Goal: Contribute content: Add original content to the website for others to see

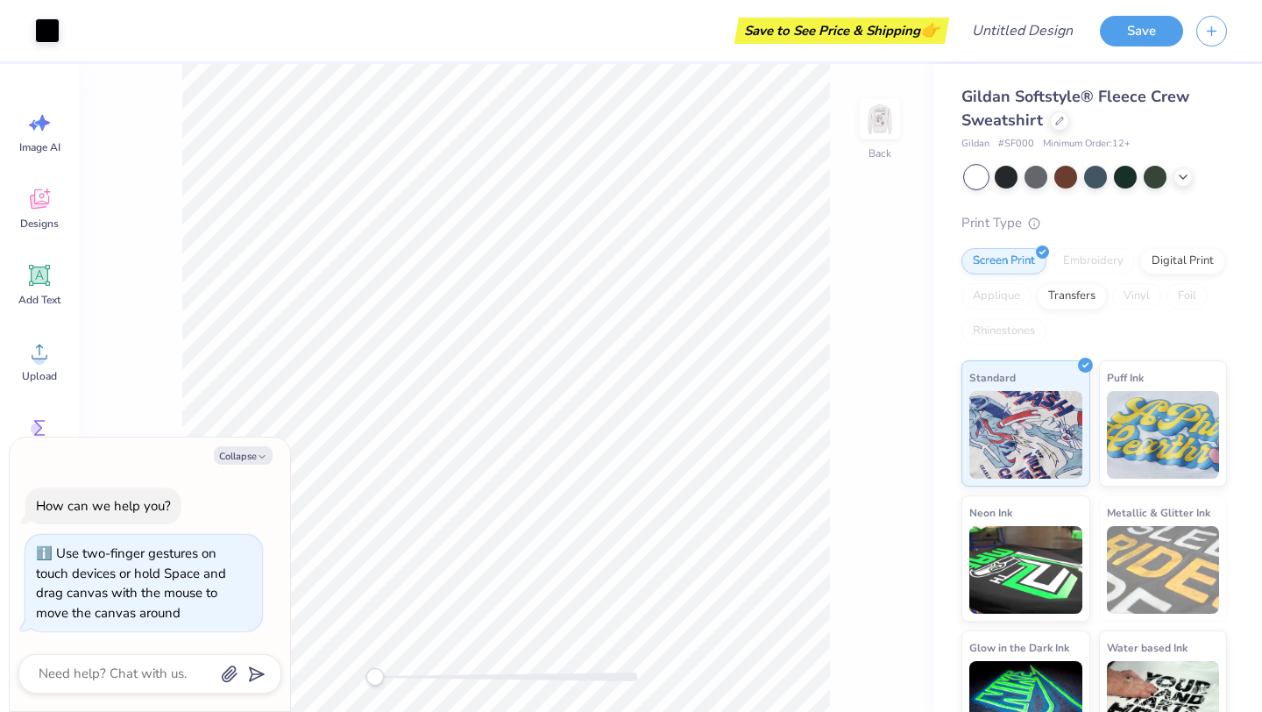
drag, startPoint x: 370, startPoint y: 674, endPoint x: 262, endPoint y: 673, distance: 107.8
click at [262, 673] on body "Art colors Save to See Price & Shipping 👉 Design Title Save Image AI Designs Ad…" at bounding box center [631, 356] width 1262 height 712
click at [257, 451] on icon "button" at bounding box center [262, 456] width 11 height 11
type textarea "x"
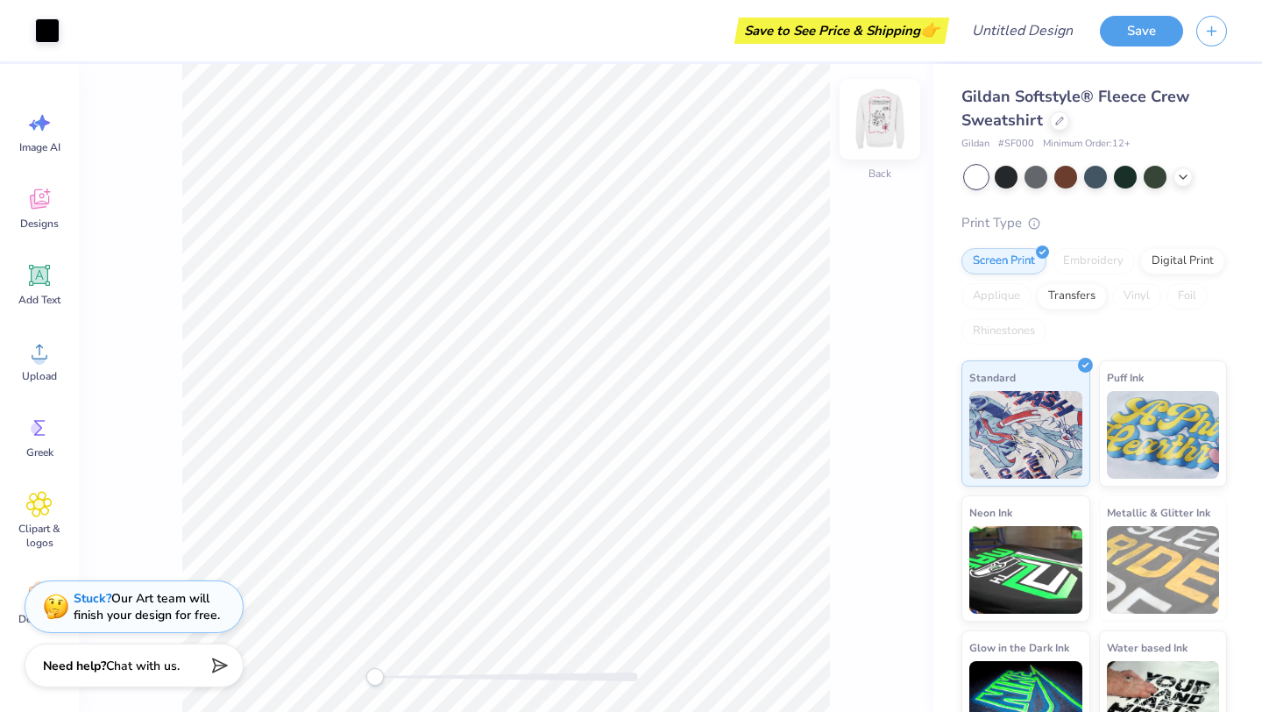
click at [877, 116] on img at bounding box center [880, 119] width 70 height 70
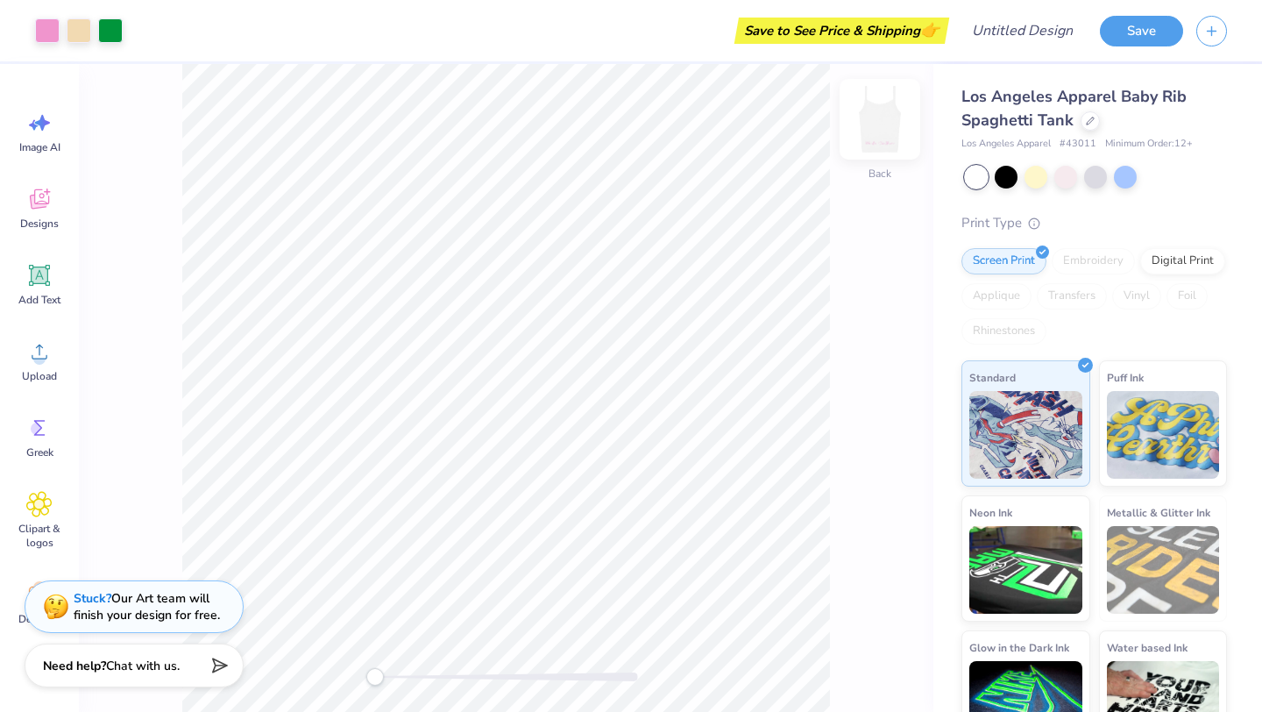
click at [876, 128] on img at bounding box center [880, 119] width 70 height 70
click at [882, 126] on img at bounding box center [880, 119] width 70 height 70
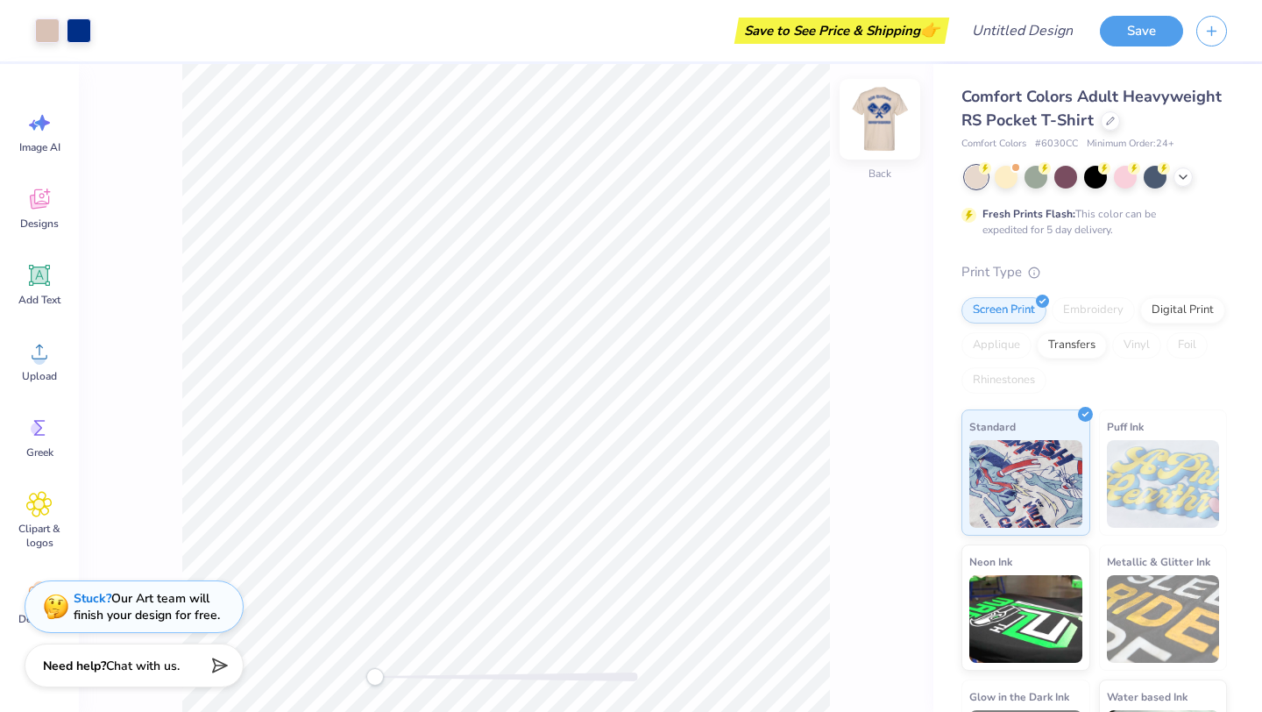
click at [882, 113] on img at bounding box center [880, 119] width 70 height 70
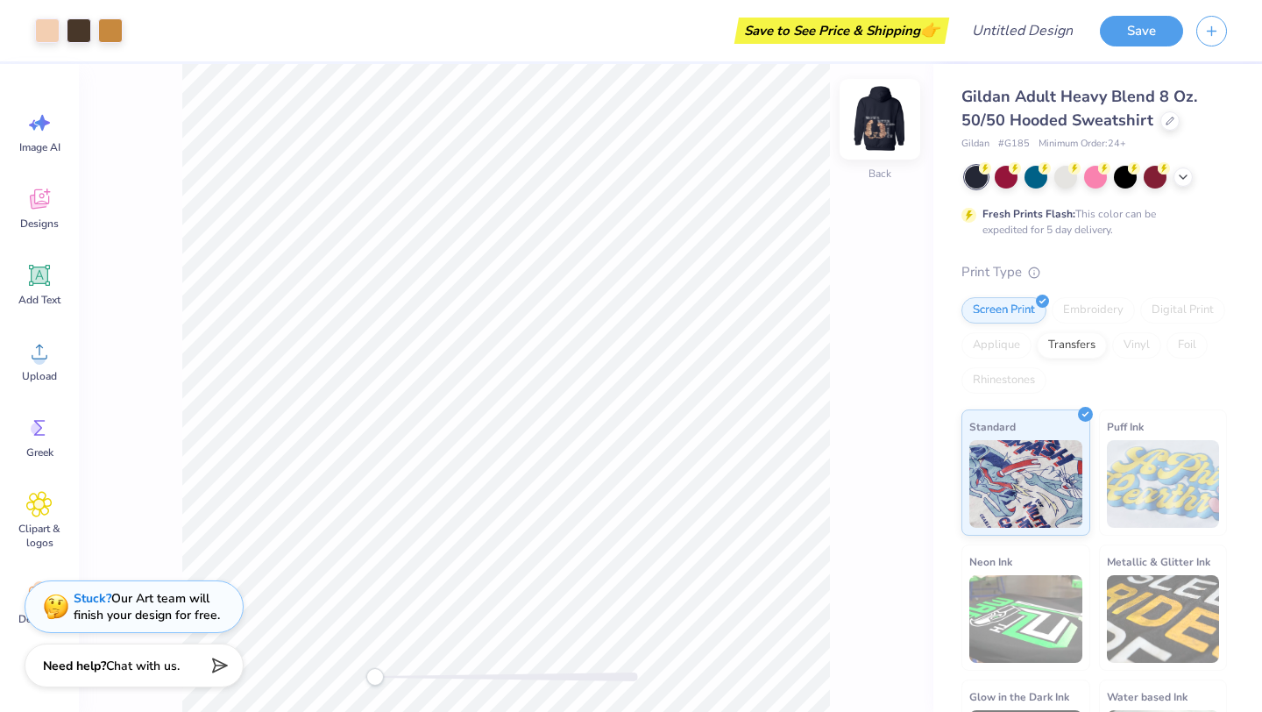
click at [886, 131] on img at bounding box center [880, 119] width 70 height 70
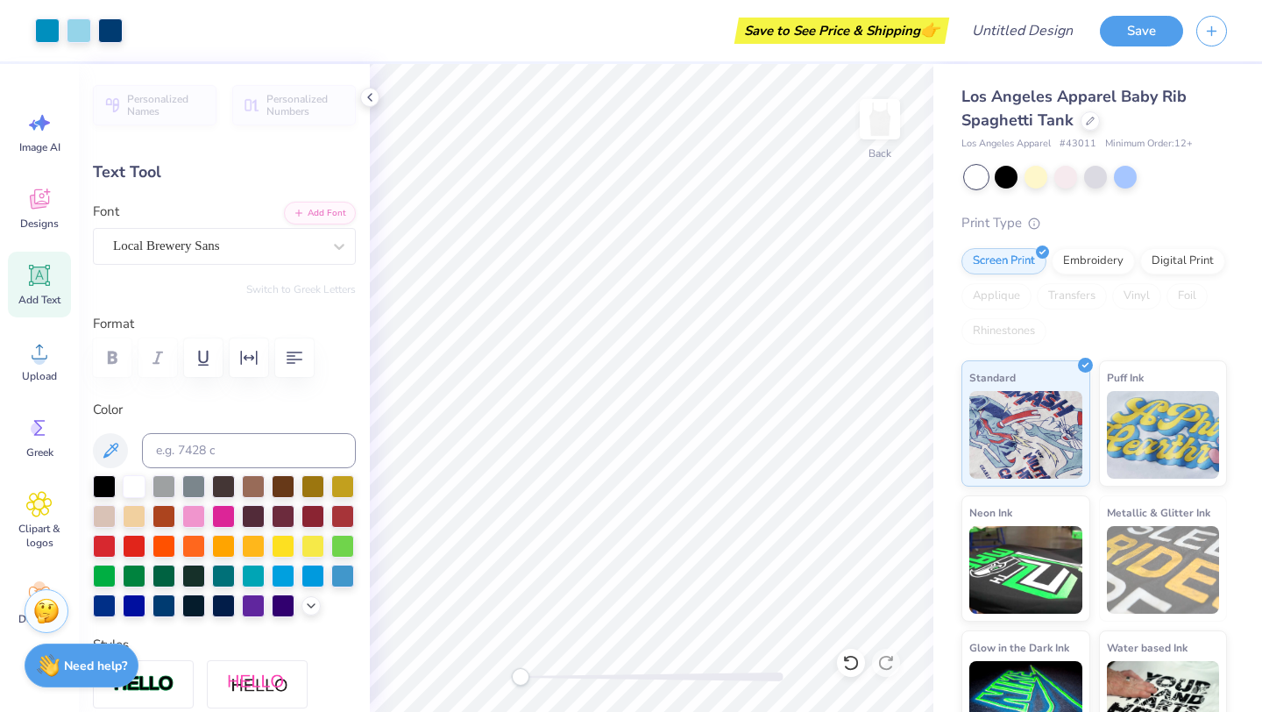
type input "0.59"
type input "1.11"
type input "3.05"
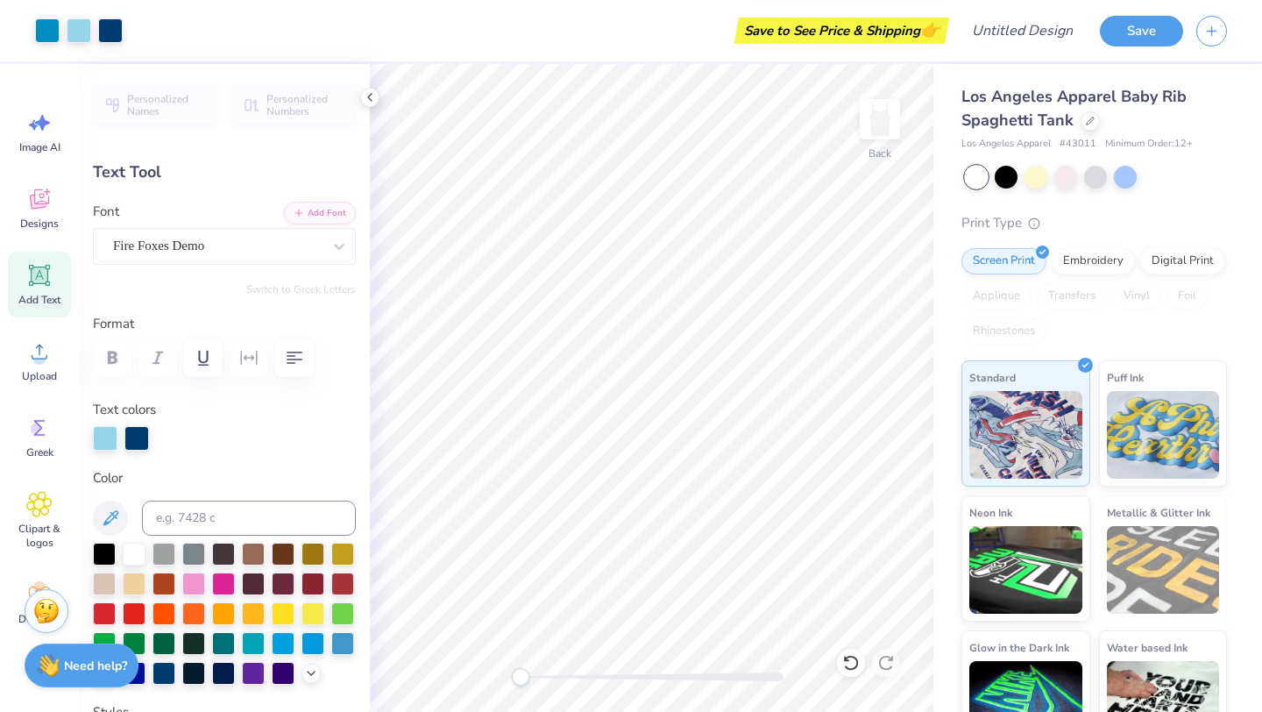
type input "0.24"
type input "1.13"
type input "3.35"
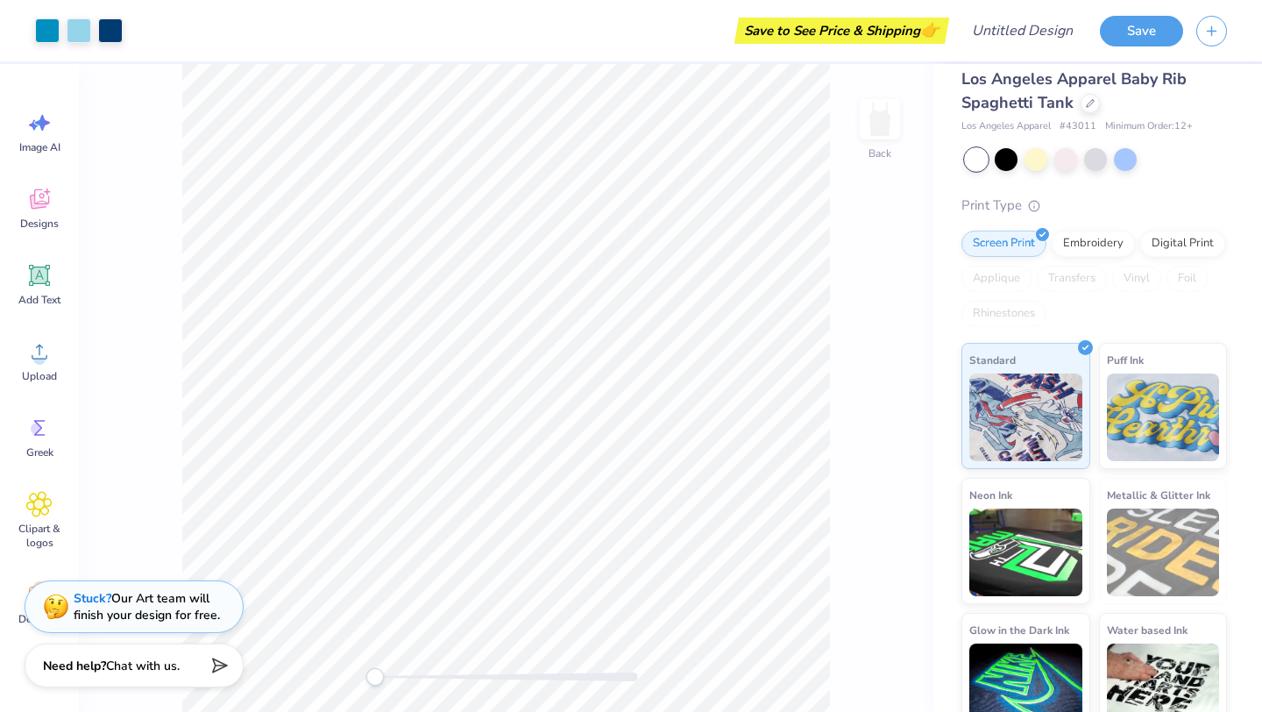
scroll to position [32, 0]
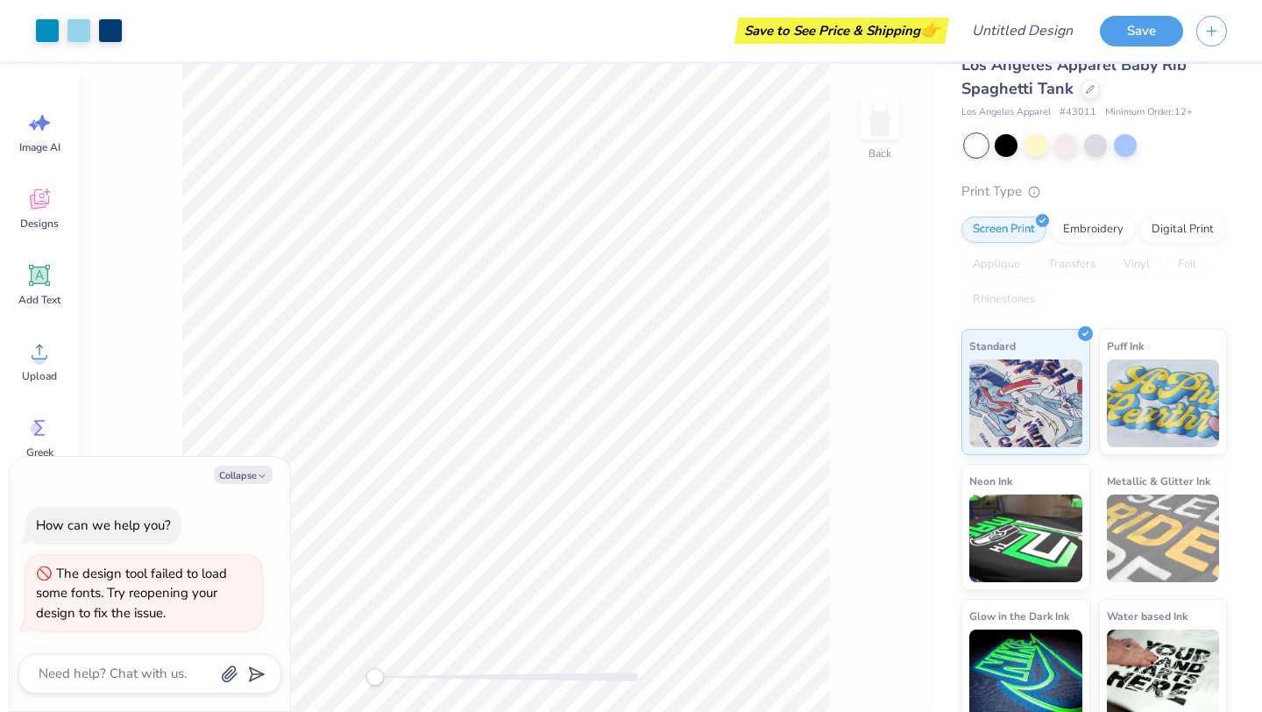
type textarea "x"
